Goal: Contribute content

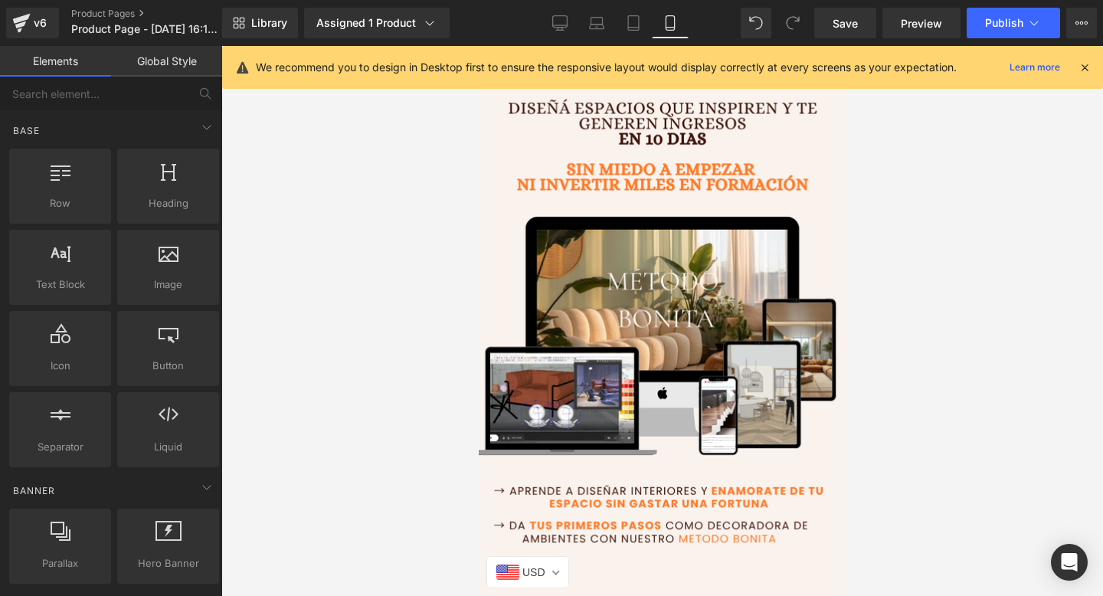
scroll to position [5499, 0]
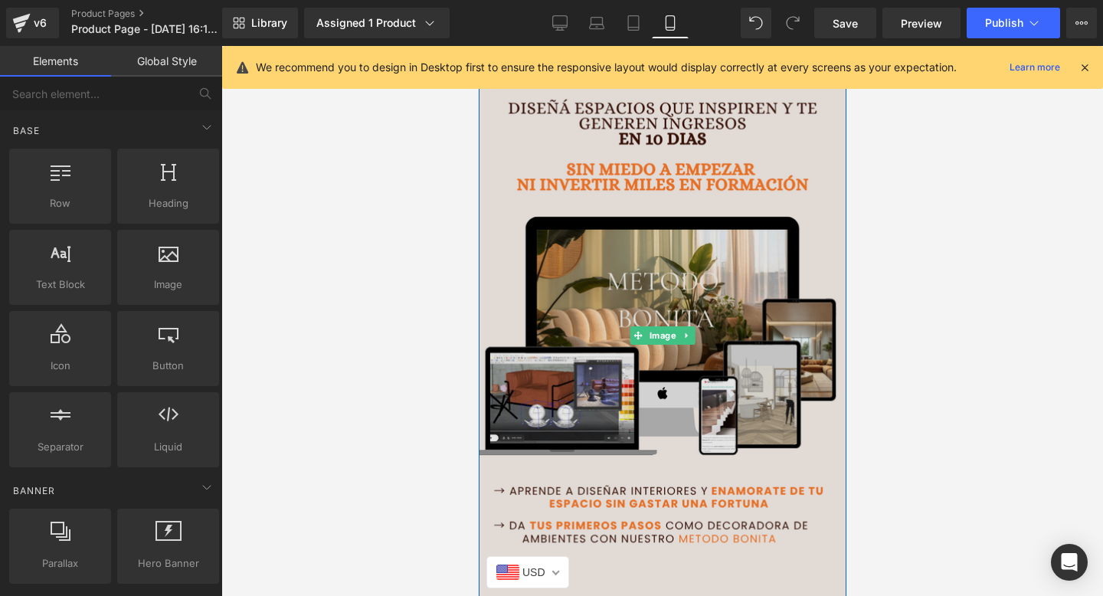
click at [642, 266] on img at bounding box center [661, 336] width 390 height 610
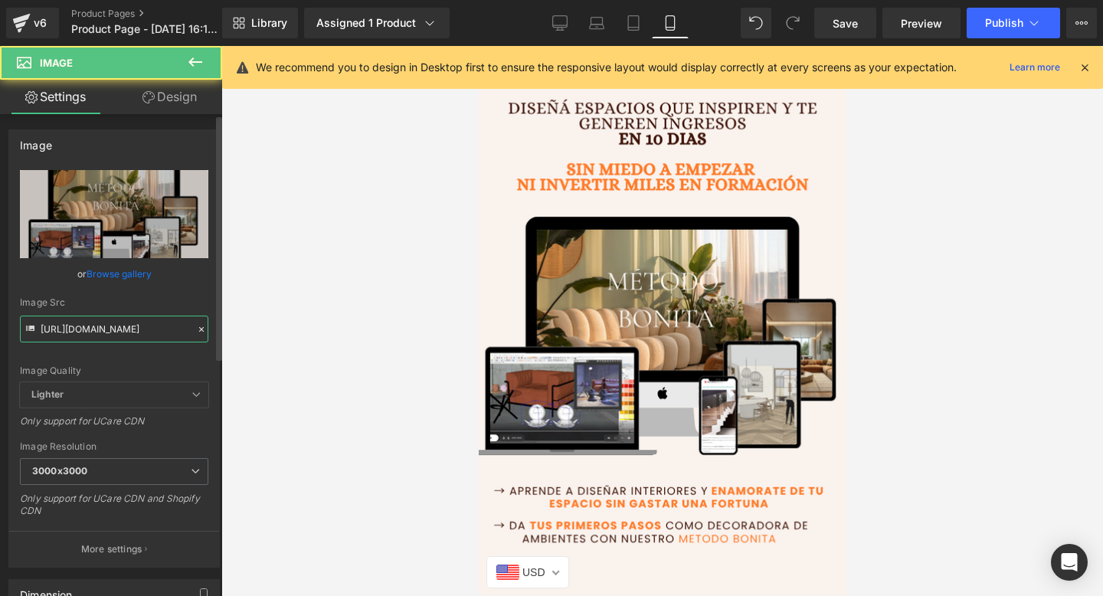
click at [72, 332] on input "[URL][DOMAIN_NAME]" at bounding box center [114, 328] width 188 height 27
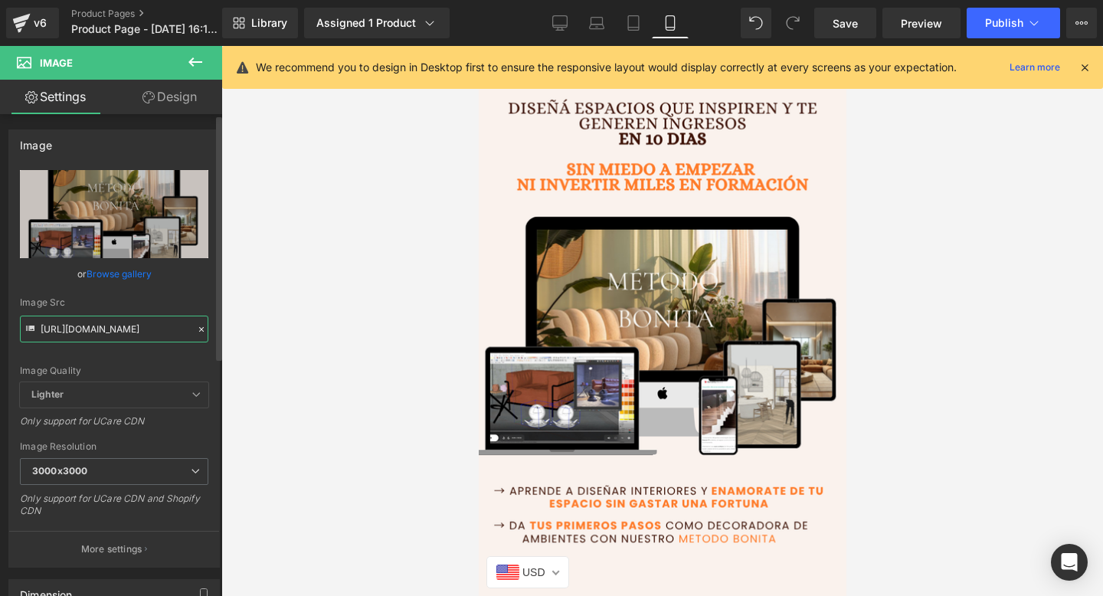
click at [72, 332] on input "[URL][DOMAIN_NAME]" at bounding box center [114, 328] width 188 height 27
paste input "GhT9fR1b"
type input "[URL][DOMAIN_NAME]"
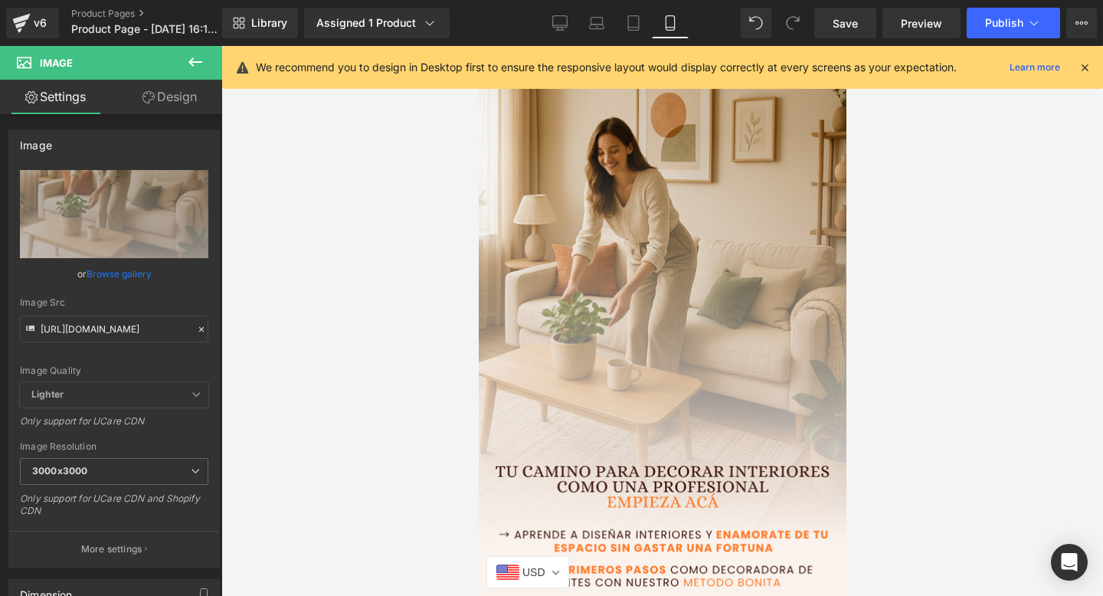
scroll to position [0, 0]
click at [321, 192] on div at bounding box center [661, 321] width 881 height 550
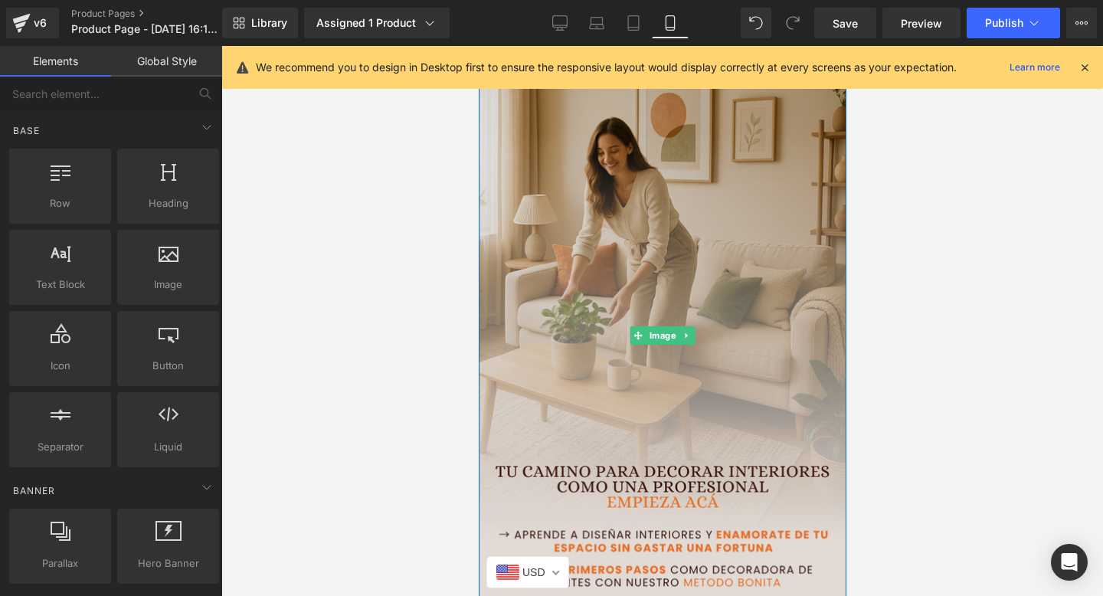
scroll to position [257, 0]
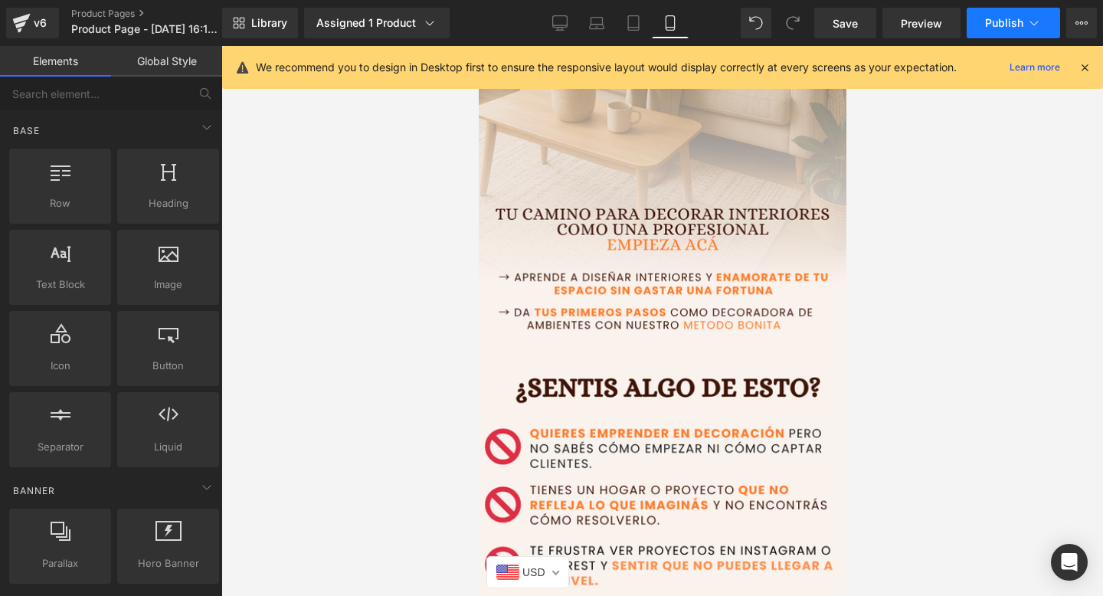
click at [998, 19] on span "Publish" at bounding box center [1004, 23] width 38 height 12
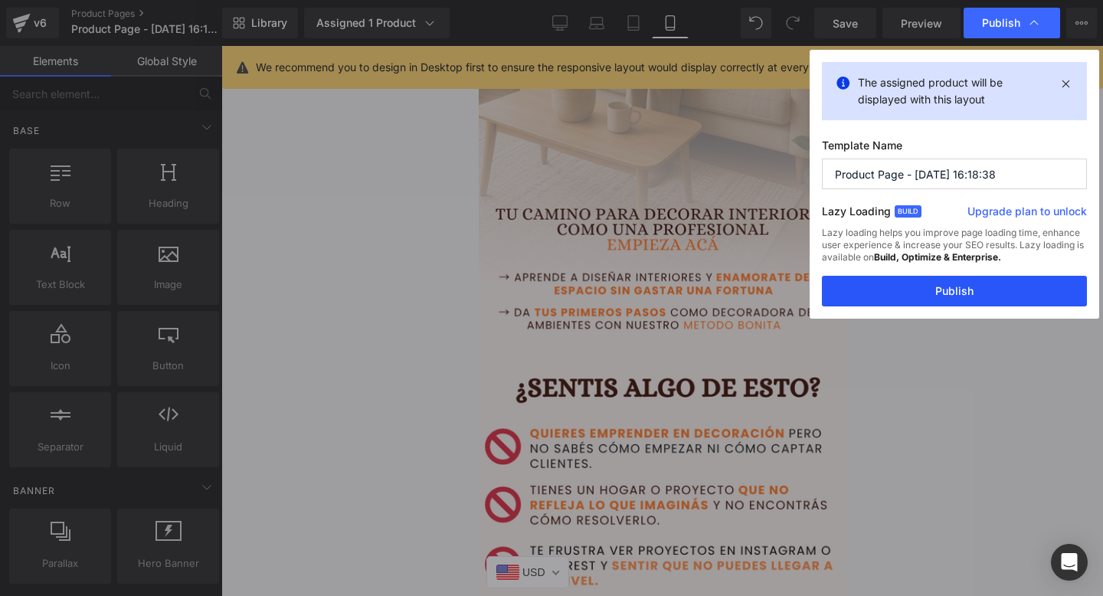
click at [839, 290] on button "Publish" at bounding box center [954, 291] width 265 height 31
